Goal: Communication & Community: Participate in discussion

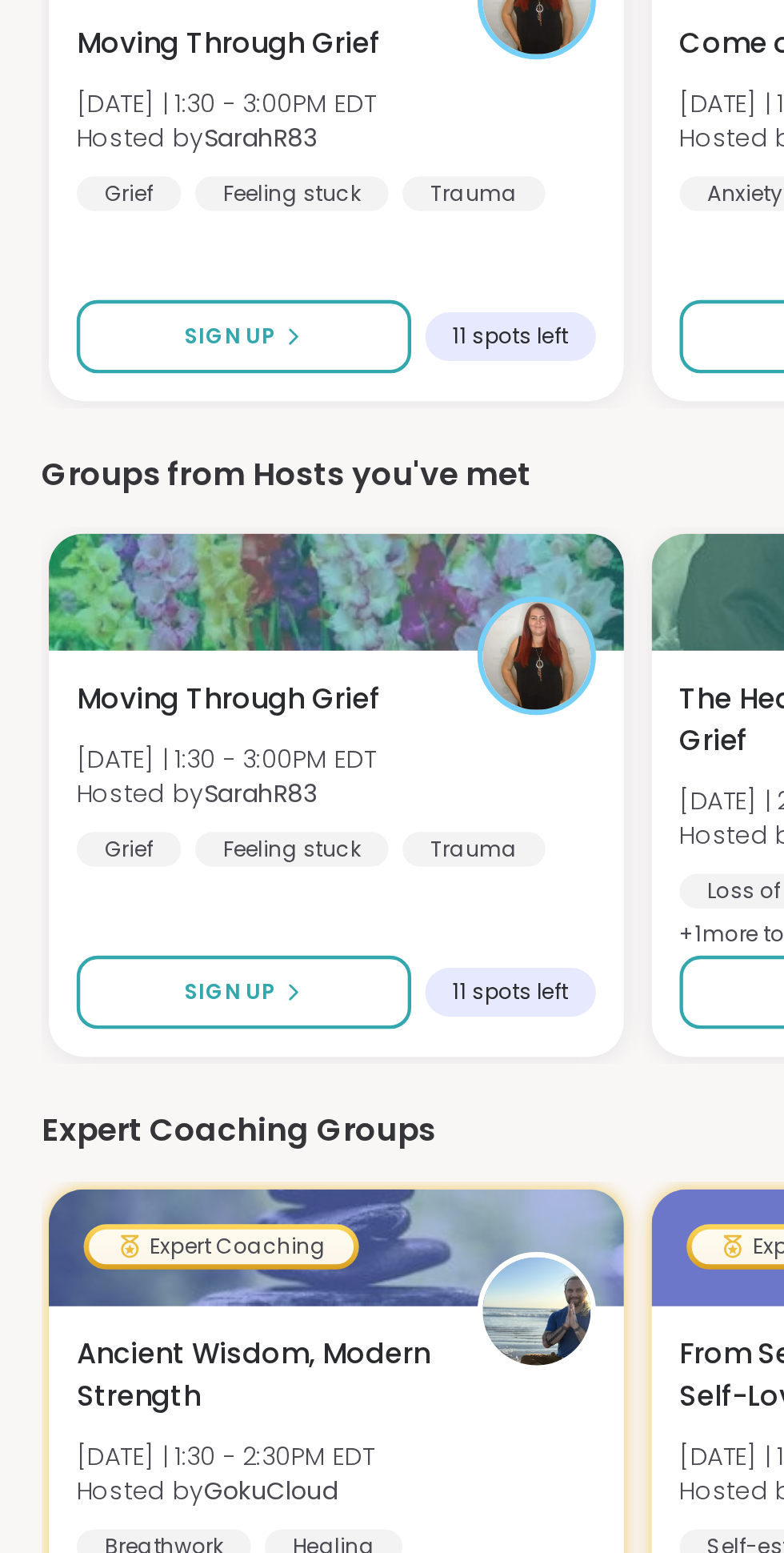
scroll to position [29, 0]
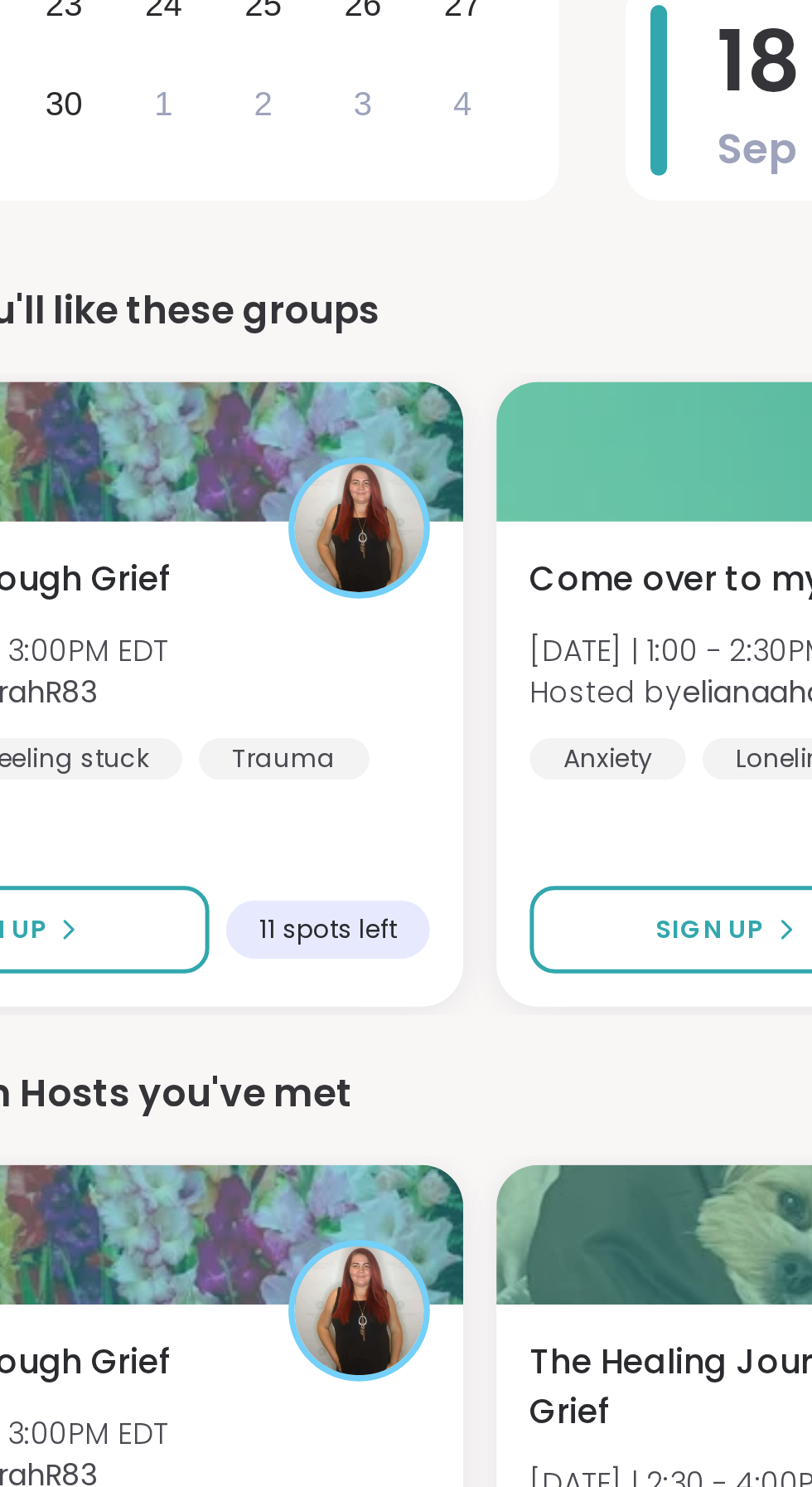
scroll to position [3, 0]
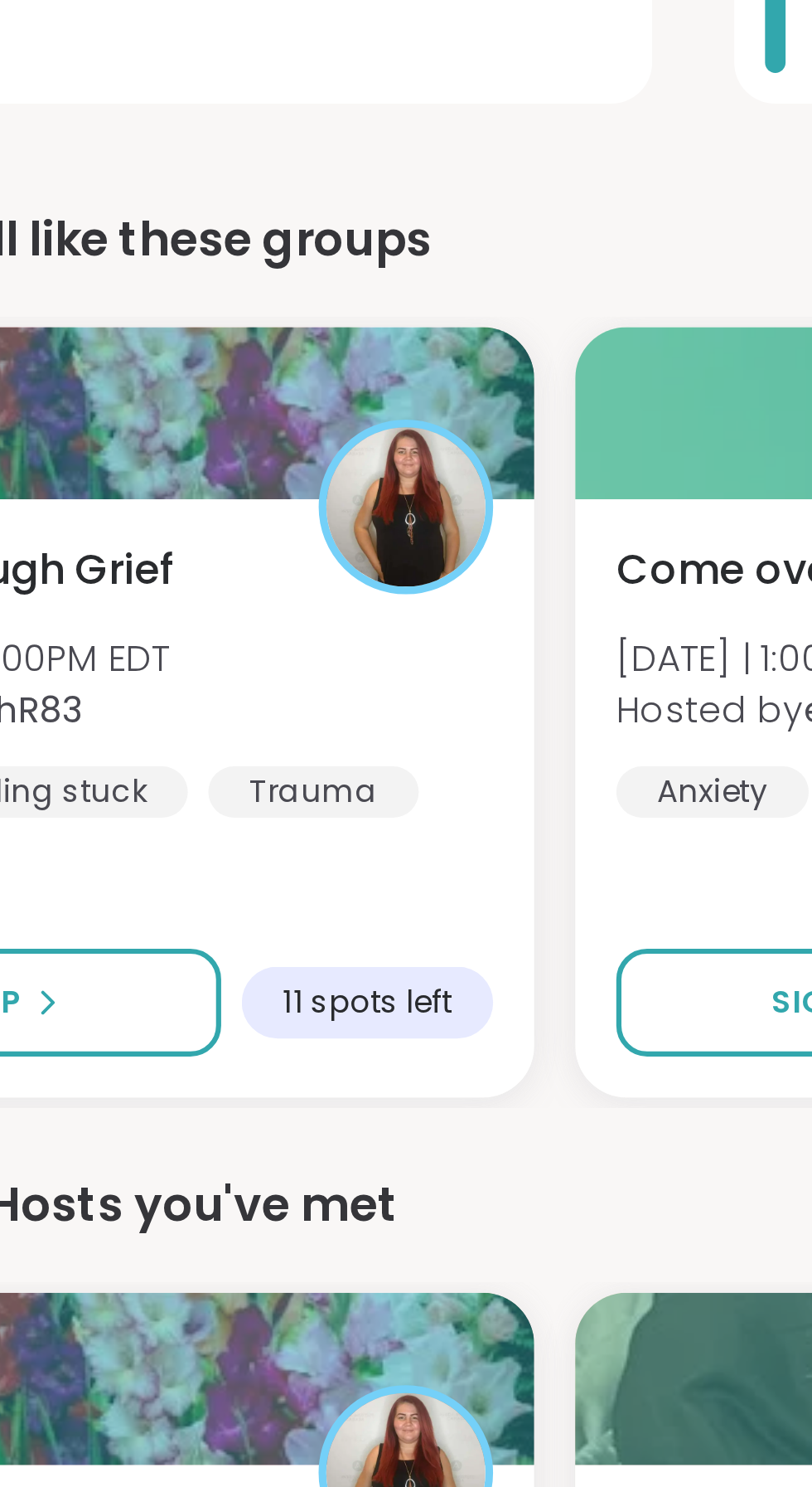
click at [161, 881] on button "Sign Up" at bounding box center [116, 878] width 159 height 35
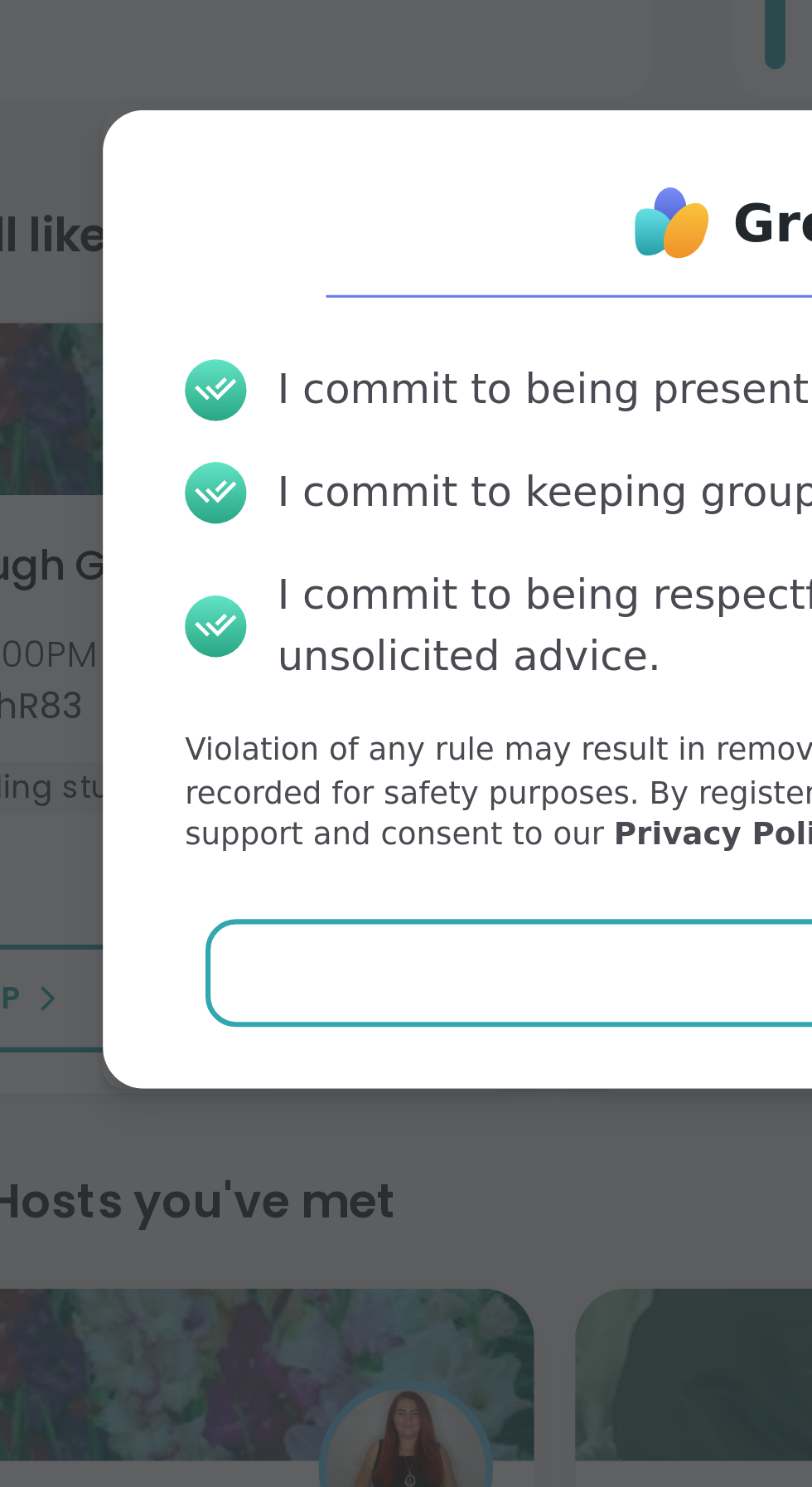
scroll to position [10, 0]
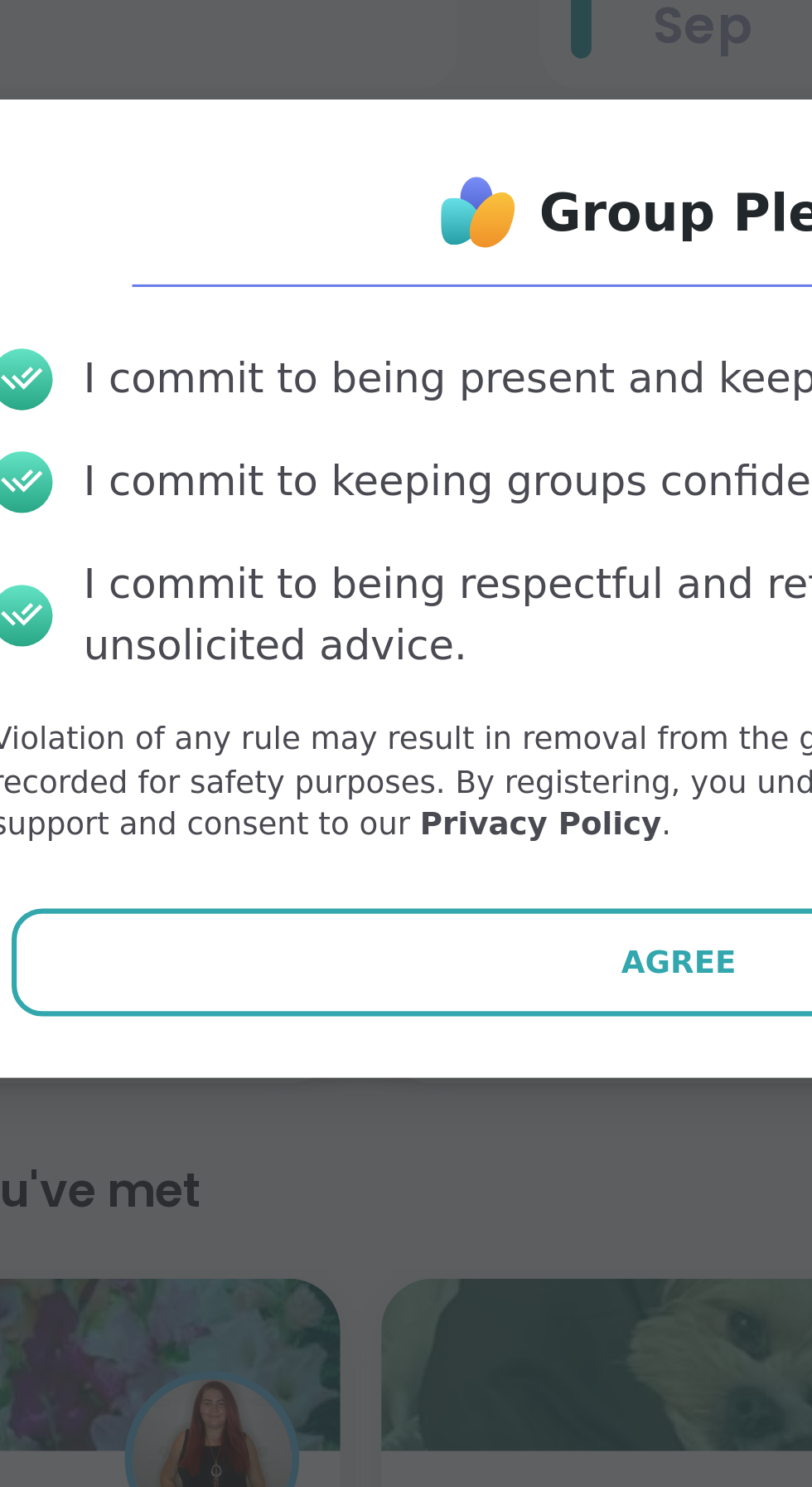
click at [379, 870] on button "Agree" at bounding box center [406, 864] width 432 height 35
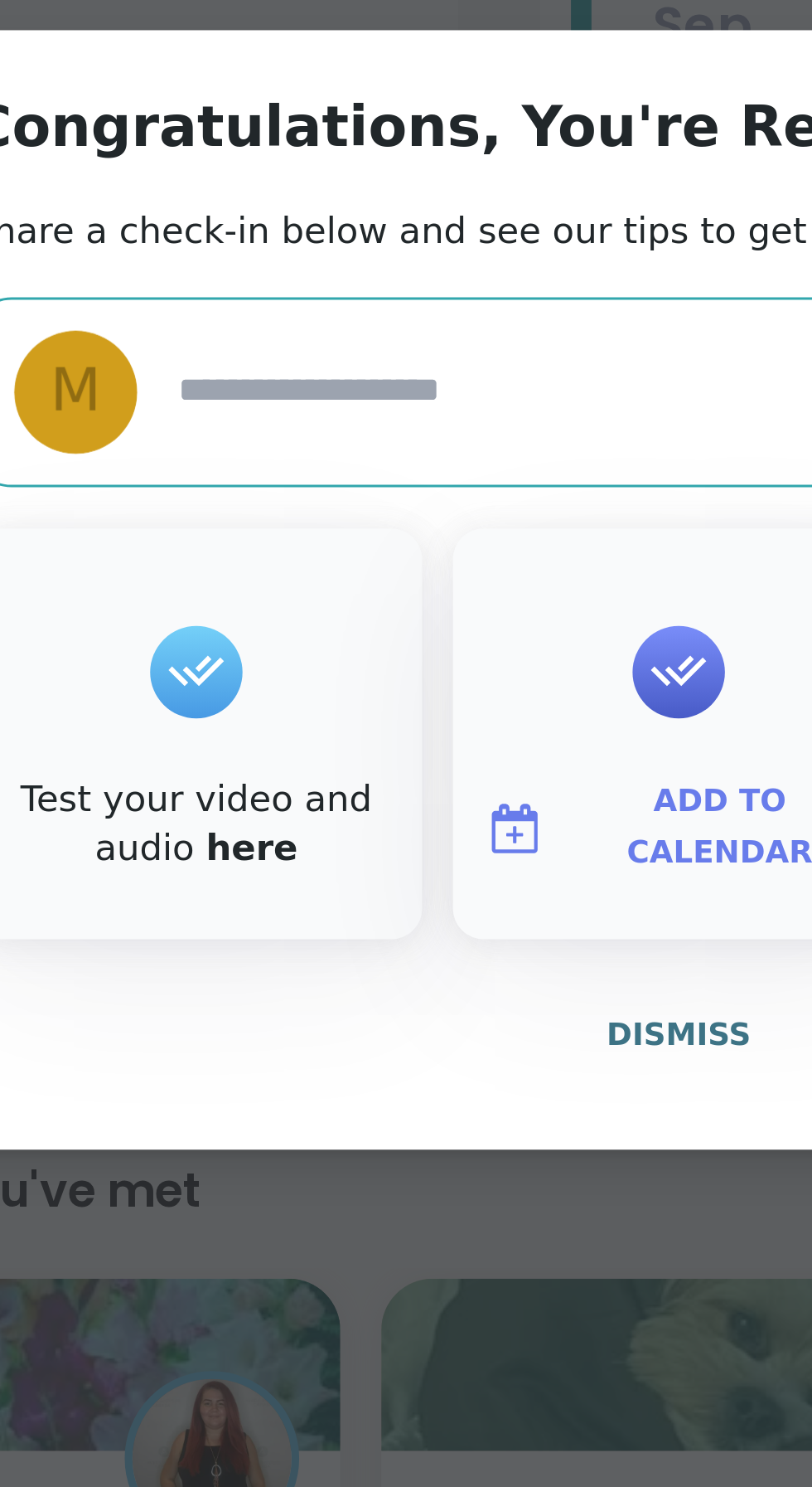
type textarea "*"
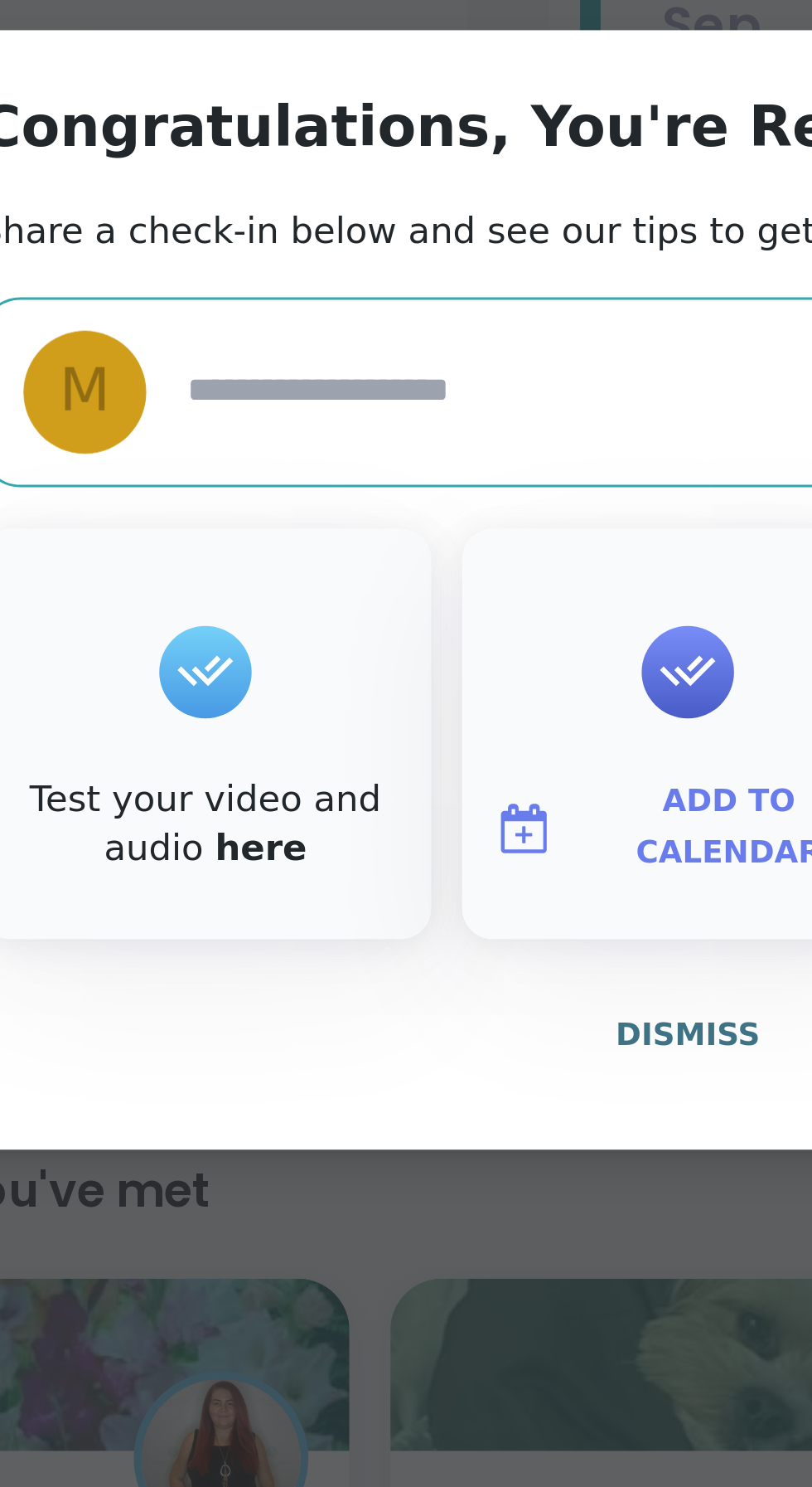
click at [410, 890] on span "Dismiss" at bounding box center [406, 887] width 46 height 12
